Goal: Task Accomplishment & Management: Use online tool/utility

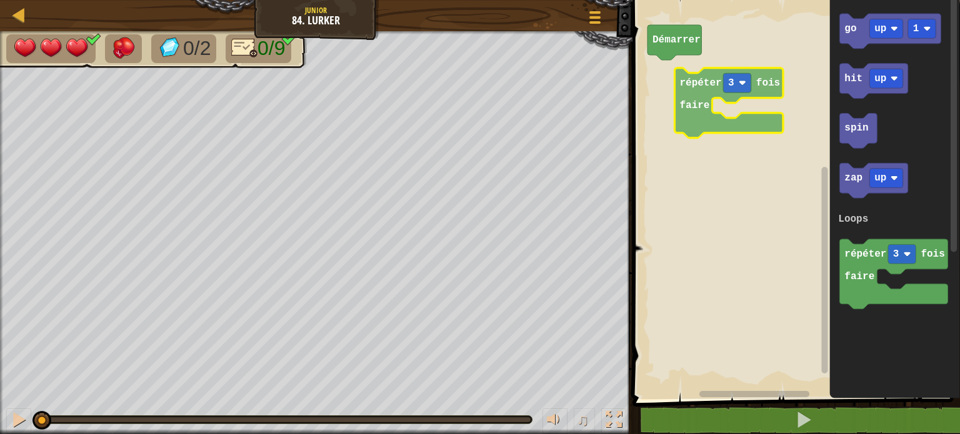
click at [687, 67] on div "Loops [PERSON_NAME] go up 1 hit up spin zap up répéter 3 fois faire Loops répét…" at bounding box center [794, 197] width 331 height 406
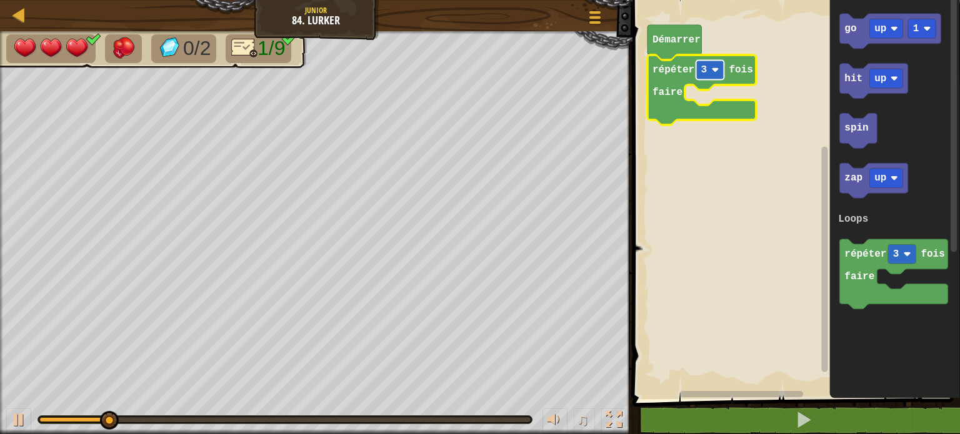
click at [716, 69] on image "Espace de travail de Blocky" at bounding box center [714, 69] width 7 height 7
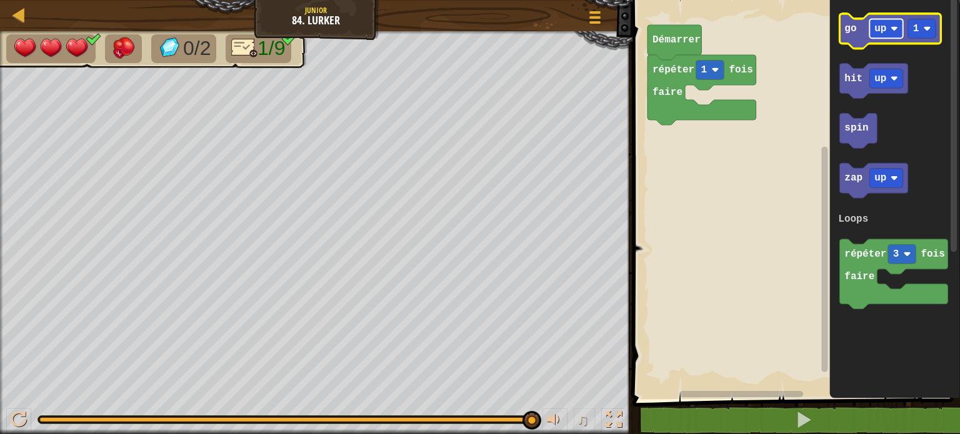
click at [882, 32] on text "up" at bounding box center [880, 28] width 12 height 11
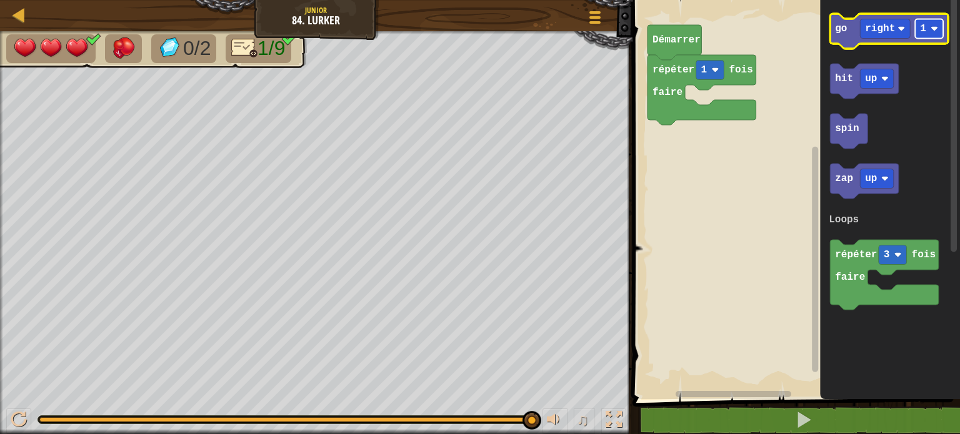
click at [925, 31] on text "1" at bounding box center [923, 28] width 6 height 11
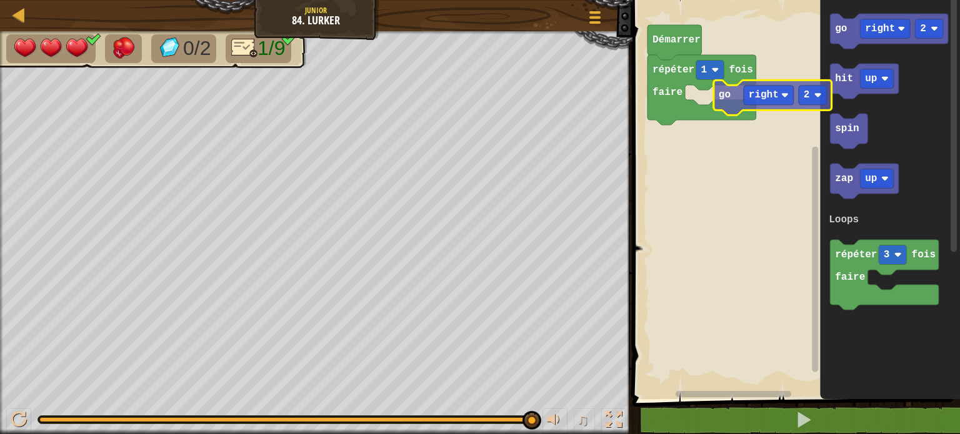
click at [704, 104] on div "Loops [PERSON_NAME] répéter 1 fois faire go right 2 hit up spin zap up répéter …" at bounding box center [794, 197] width 331 height 406
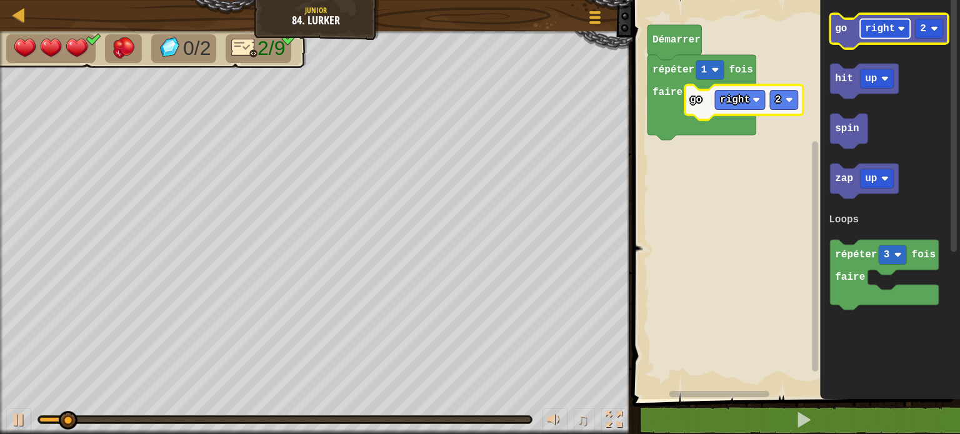
click at [884, 30] on text "right" at bounding box center [880, 28] width 30 height 11
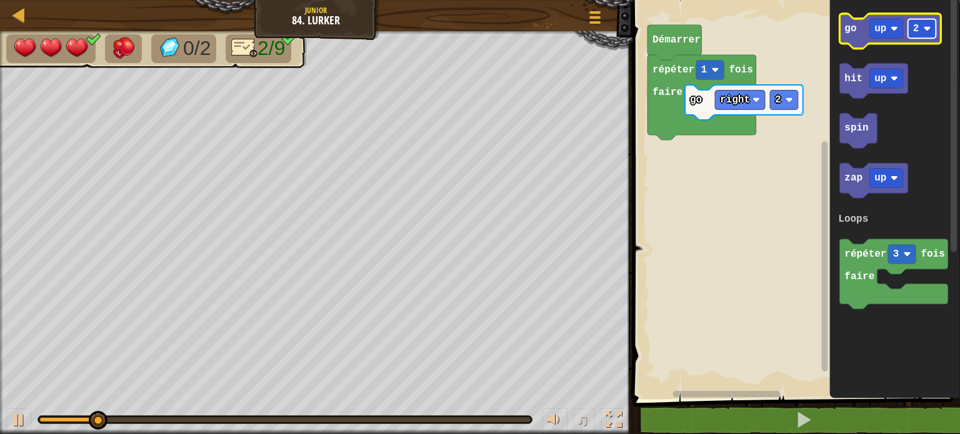
click at [933, 29] on rect "Espace de travail de Blocky" at bounding box center [922, 28] width 28 height 19
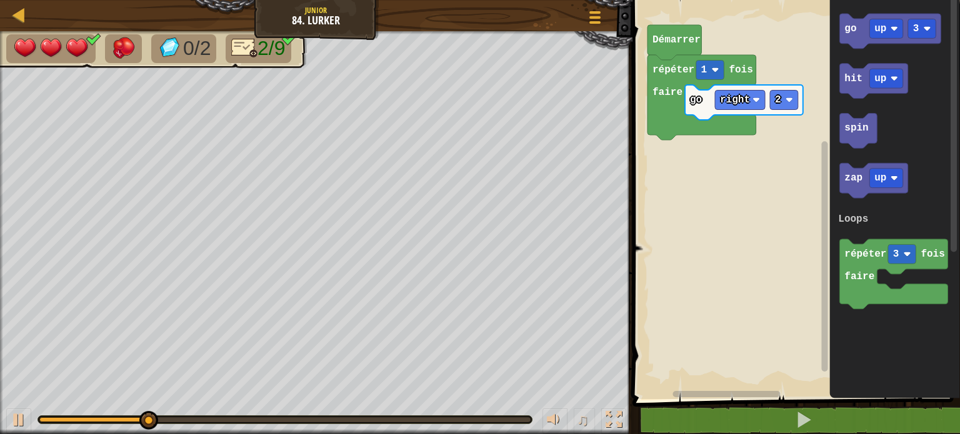
click at [792, 119] on div "Loops [PERSON_NAME] répéter 1 fois faire go right 2 go up 3 hit up spin zap up …" at bounding box center [794, 197] width 331 height 406
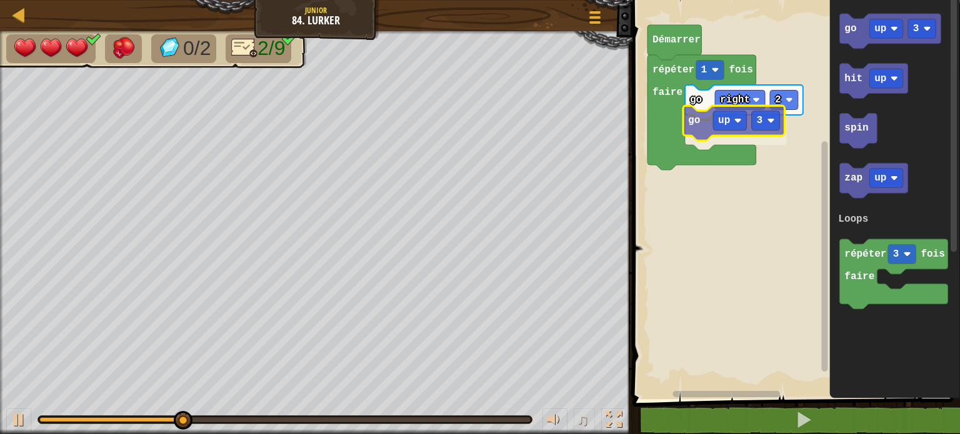
click at [692, 119] on div "Loops [PERSON_NAME] répéter 1 fois faire go right 2 go up 3 go up 3 hit up spin…" at bounding box center [794, 197] width 331 height 406
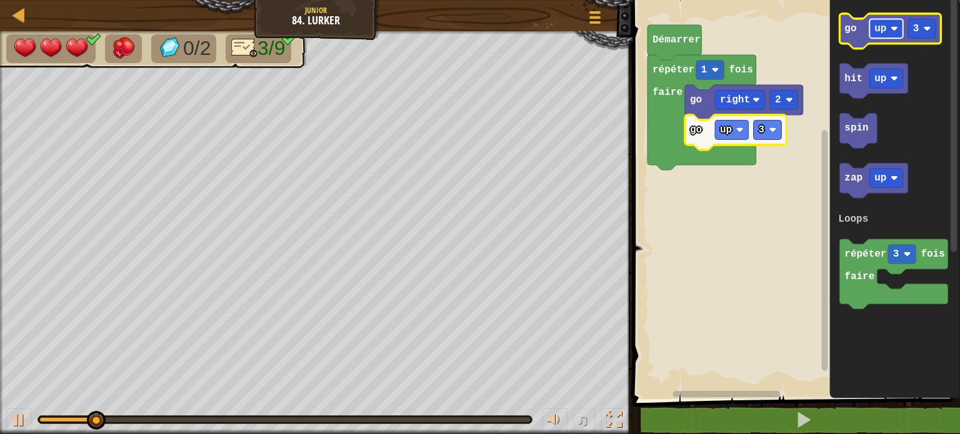
click at [889, 31] on rect "Espace de travail de Blocky" at bounding box center [886, 28] width 34 height 19
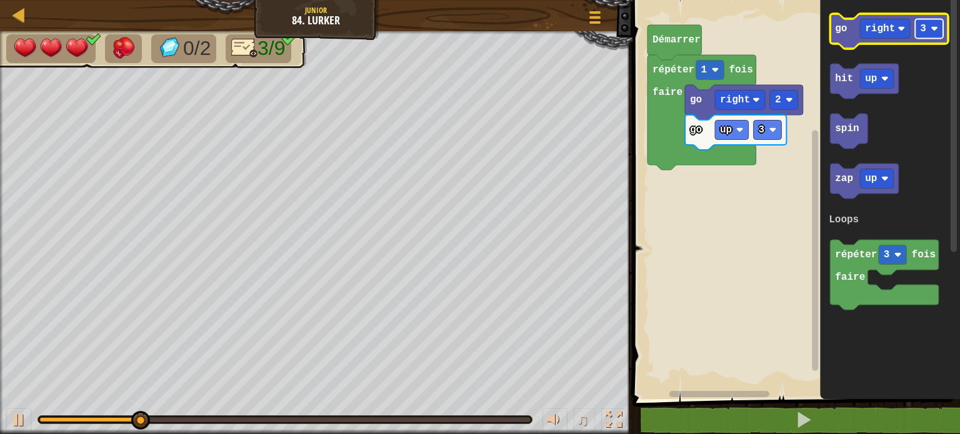
click at [938, 19] on rect "Espace de travail de Blocky" at bounding box center [929, 28] width 28 height 19
click at [847, 30] on icon "Espace de travail de Blocky" at bounding box center [889, 31] width 118 height 35
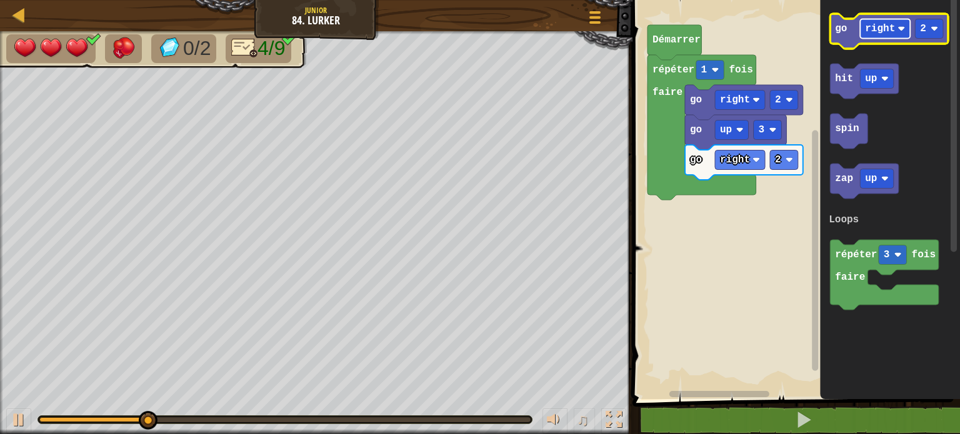
click at [883, 34] on text "right" at bounding box center [880, 28] width 30 height 11
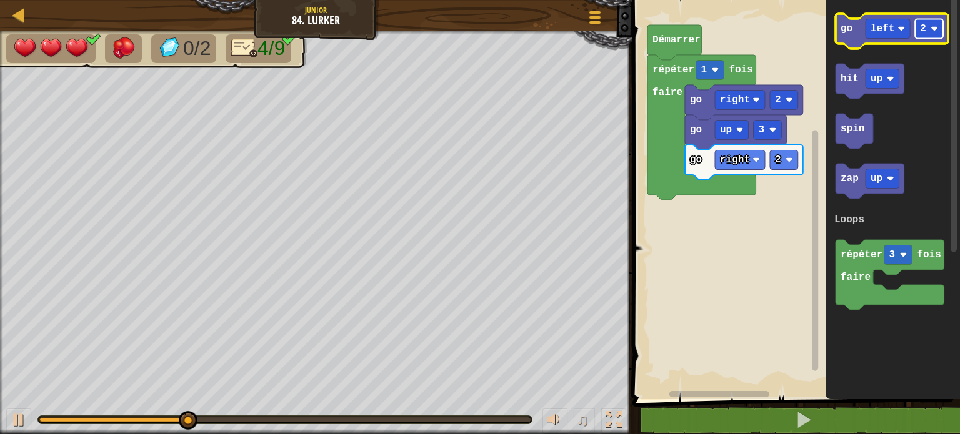
click at [924, 31] on text "2" at bounding box center [923, 28] width 6 height 11
click at [855, 48] on icon "Espace de travail de Blocky" at bounding box center [891, 31] width 112 height 35
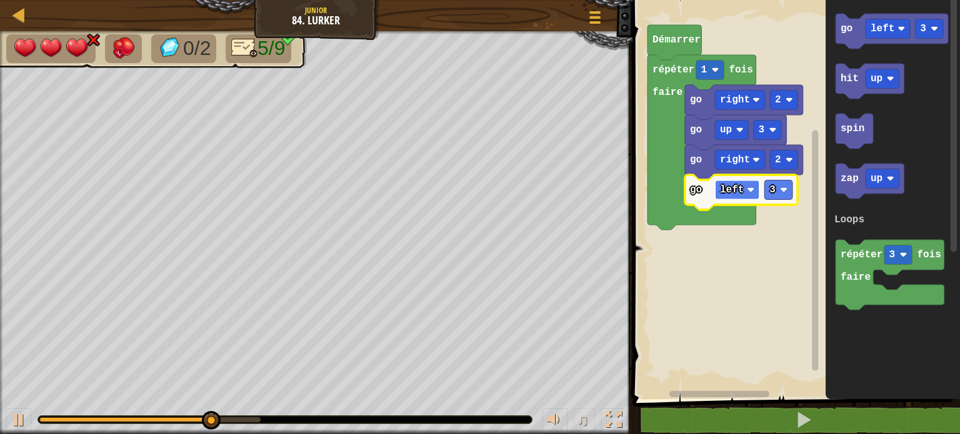
click at [735, 196] on rect "Espace de travail de Blocky" at bounding box center [737, 190] width 44 height 19
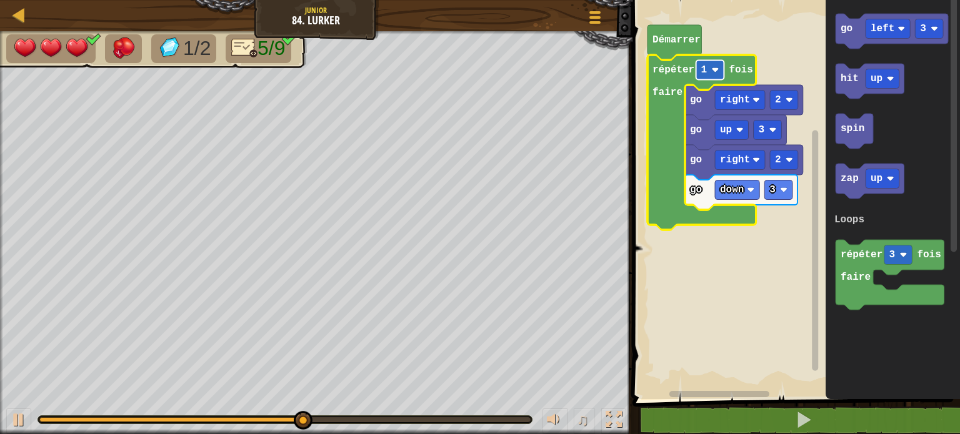
click at [702, 69] on text "1" at bounding box center [703, 69] width 6 height 11
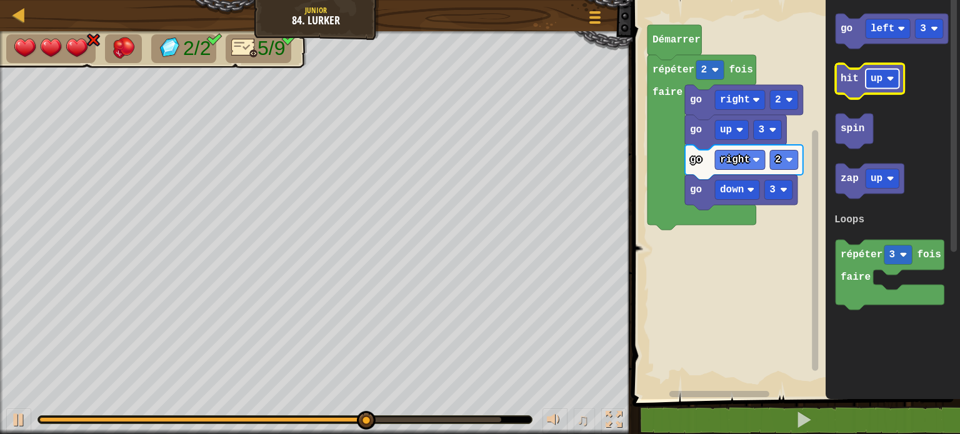
click at [884, 82] on rect "Espace de travail de Blocky" at bounding box center [882, 78] width 34 height 19
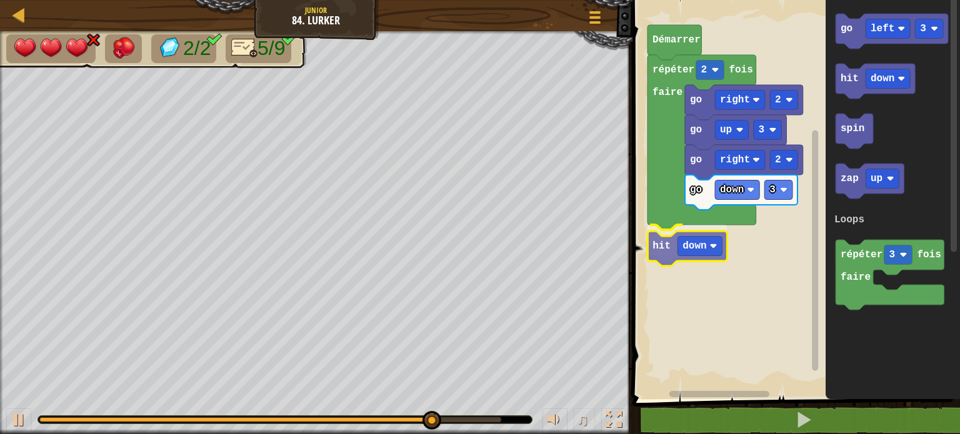
click at [670, 252] on div "Loops [PERSON_NAME] répéter 2 fois faire go right 2 go up 3 go right 2 go down …" at bounding box center [794, 197] width 331 height 406
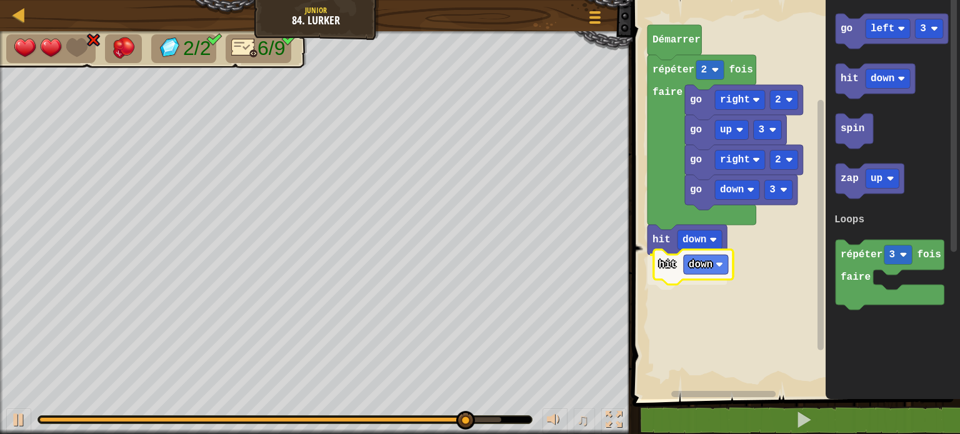
click at [658, 269] on div "Loops [PERSON_NAME] répéter 2 fois faire go right 2 go up 3 go right 2 go down …" at bounding box center [794, 197] width 331 height 406
